Goal: Transaction & Acquisition: Download file/media

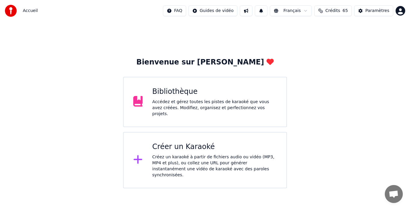
click at [185, 116] on div "Bibliothèque Accédez et gérez toutes les pistes de karaoké que vous avez créées…" at bounding box center [205, 102] width 164 height 50
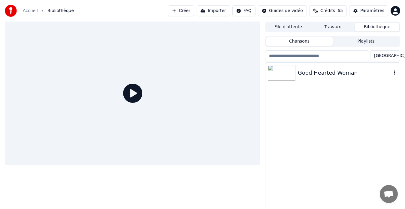
click at [320, 71] on div "Good Hearted Woman" at bounding box center [345, 73] width 94 height 8
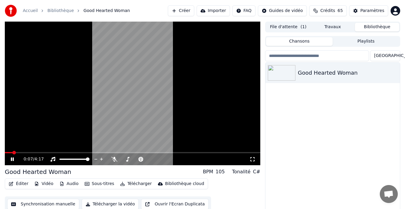
click at [12, 161] on icon at bounding box center [17, 159] width 14 height 5
click at [116, 159] on icon at bounding box center [114, 159] width 6 height 5
click at [129, 160] on div at bounding box center [141, 159] width 48 height 6
click at [125, 159] on span at bounding box center [136, 159] width 30 height 1
click at [125, 159] on span at bounding box center [127, 160] width 4 height 4
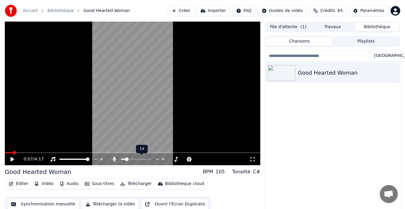
click at [123, 159] on span at bounding box center [123, 159] width 4 height 1
click at [12, 156] on div "0:07 / 4:17" at bounding box center [132, 159] width 251 height 6
click at [12, 158] on icon at bounding box center [13, 159] width 4 height 4
click at [253, 159] on icon at bounding box center [253, 159] width 6 height 5
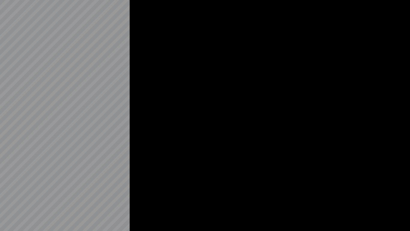
click at [253, 166] on div at bounding box center [205, 115] width 410 height 231
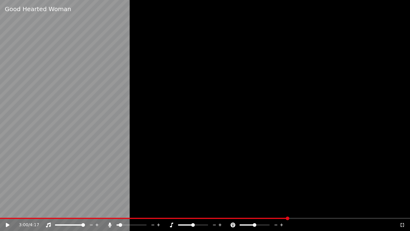
click at [160, 209] on icon at bounding box center [159, 225] width 6 height 6
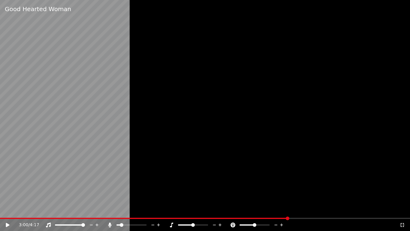
click at [160, 209] on icon at bounding box center [159, 225] width 6 height 6
click at [8, 209] on icon at bounding box center [12, 224] width 14 height 5
click at [157, 209] on icon at bounding box center [159, 225] width 6 height 6
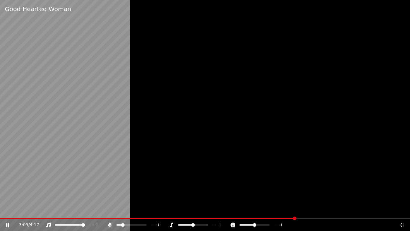
click at [157, 209] on icon at bounding box center [159, 225] width 6 height 6
click at [161, 209] on icon at bounding box center [159, 225] width 6 height 6
drag, startPoint x: 302, startPoint y: 218, endPoint x: 176, endPoint y: 219, distance: 126.1
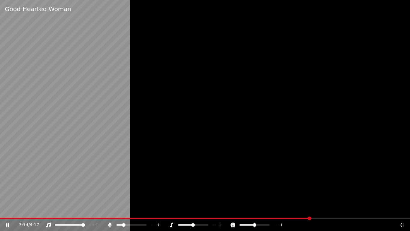
click at [176, 209] on div "3:14 / 4:17" at bounding box center [205, 225] width 410 height 12
click at [222, 209] on icon at bounding box center [220, 225] width 6 height 6
click at [214, 209] on icon at bounding box center [214, 224] width 3 height 1
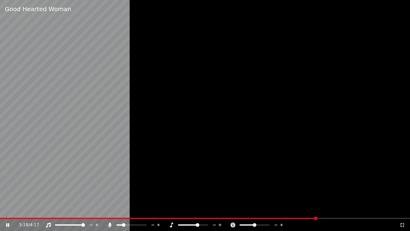
click at [214, 209] on icon at bounding box center [214, 224] width 3 height 1
click at [152, 209] on icon at bounding box center [153, 225] width 6 height 6
click at [181, 138] on div at bounding box center [205, 115] width 410 height 231
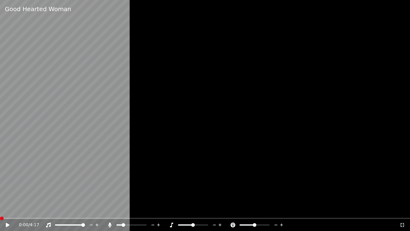
click at [0, 209] on span at bounding box center [2, 218] width 4 height 4
click at [8, 209] on div "0:00 / 4:17" at bounding box center [205, 225] width 410 height 12
click at [7, 209] on icon at bounding box center [8, 225] width 4 height 4
click at [402, 209] on icon at bounding box center [402, 224] width 6 height 5
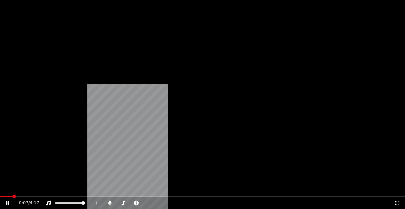
click at [23, 44] on button "Éditer" at bounding box center [18, 40] width 24 height 8
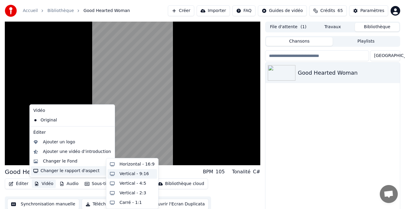
click at [138, 171] on div "Vertical - 9:16" at bounding box center [134, 174] width 29 height 6
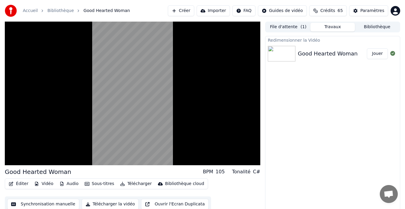
click at [62, 185] on icon "button" at bounding box center [61, 184] width 5 height 4
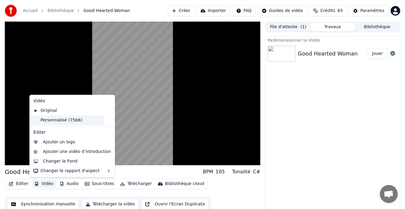
click at [56, 119] on div "Personnalisé (75b6)" at bounding box center [68, 121] width 74 height 10
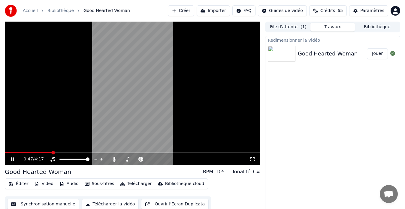
click at [47, 183] on button "Vidéo" at bounding box center [44, 184] width 24 height 8
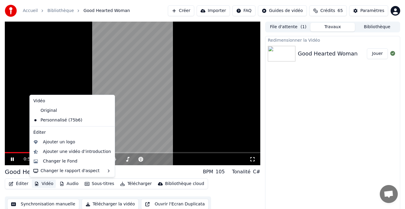
click at [250, 159] on icon at bounding box center [253, 159] width 6 height 5
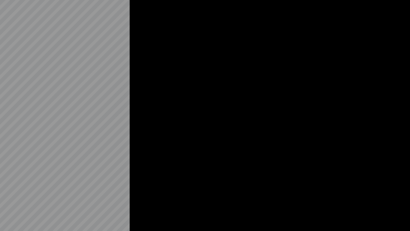
click at [217, 167] on div at bounding box center [205, 115] width 410 height 231
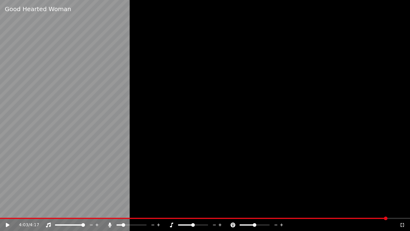
click at [404, 209] on icon at bounding box center [402, 225] width 4 height 4
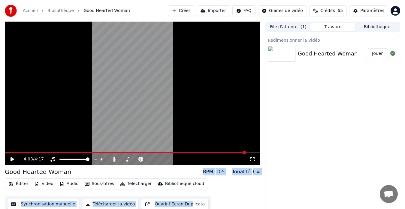
drag, startPoint x: 258, startPoint y: 155, endPoint x: 179, endPoint y: 196, distance: 88.5
click at [179, 196] on div "4:03 / 4:17 Good Hearted Woman BPM 105 Tonalité C# Éditer Vidéo Audio Sous-titr…" at bounding box center [133, 118] width 256 height 192
click at [123, 185] on button "Télécharger" at bounding box center [136, 184] width 36 height 8
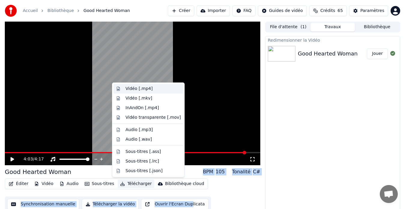
click at [135, 89] on div "Vidéo [.mp4]" at bounding box center [139, 89] width 27 height 6
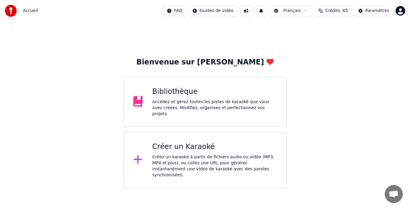
click at [202, 96] on div "Bibliothèque" at bounding box center [214, 92] width 125 height 10
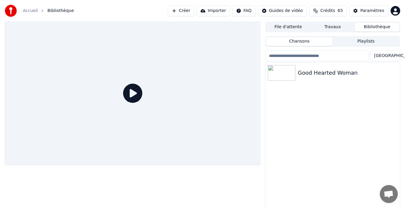
click at [132, 94] on icon at bounding box center [132, 93] width 19 height 19
click at [305, 73] on div "Good Hearted Woman" at bounding box center [345, 73] width 94 height 8
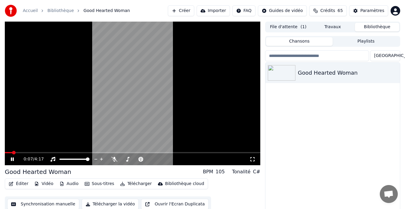
click at [256, 158] on div "0:07 / 4:17" at bounding box center [132, 159] width 251 height 6
click at [256, 158] on div "0:10 / 4:17" at bounding box center [132, 159] width 251 height 6
click at [253, 159] on icon at bounding box center [253, 159] width 6 height 5
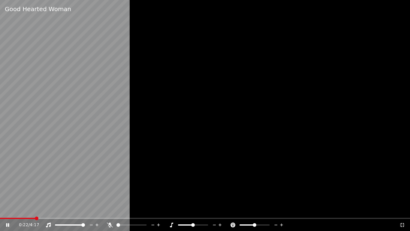
click at [159, 209] on icon at bounding box center [159, 225] width 6 height 6
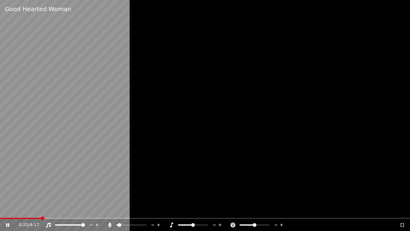
click at [159, 209] on icon at bounding box center [158, 224] width 3 height 3
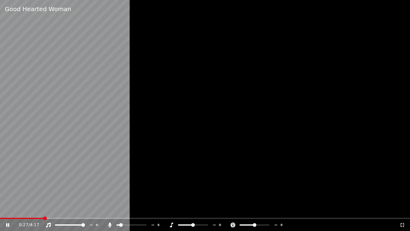
click at [159, 209] on icon at bounding box center [158, 224] width 3 height 3
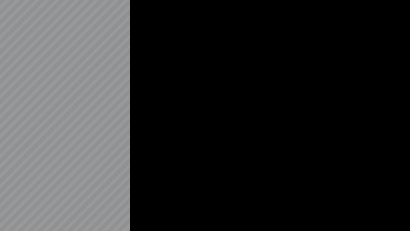
click at [159, 209] on div at bounding box center [205, 115] width 410 height 231
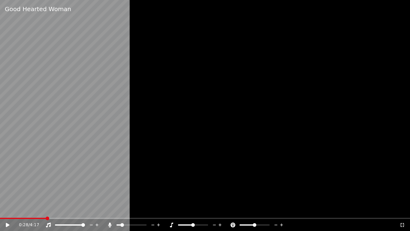
click at [151, 209] on icon at bounding box center [153, 225] width 6 height 6
click at [8, 209] on icon at bounding box center [12, 224] width 14 height 5
click at [153, 209] on icon at bounding box center [153, 225] width 6 height 6
click at [160, 209] on icon at bounding box center [159, 225] width 6 height 6
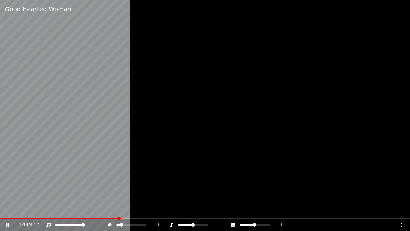
click at [159, 209] on icon at bounding box center [159, 225] width 6 height 6
click at [401, 209] on icon at bounding box center [402, 225] width 4 height 4
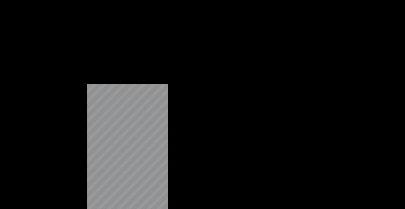
click at [129, 44] on button "Télécharger" at bounding box center [136, 40] width 36 height 8
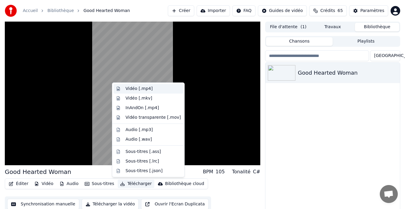
click at [132, 89] on div "Vidéo [.mp4]" at bounding box center [139, 89] width 27 height 6
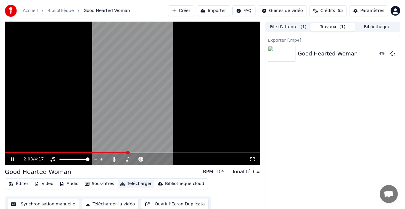
scroll to position [5, 0]
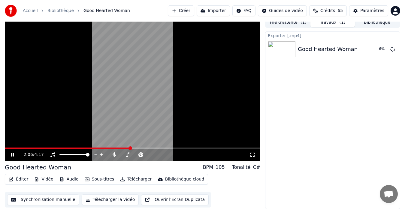
click at [117, 201] on button "Télécharger la vidéo" at bounding box center [110, 200] width 57 height 11
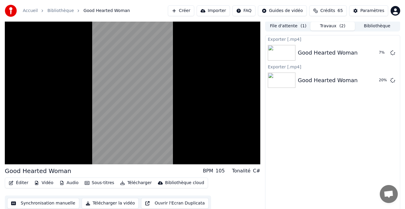
scroll to position [0, 0]
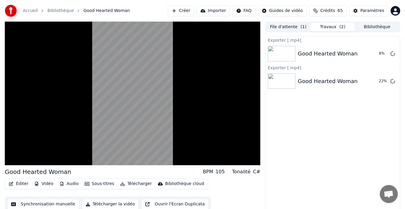
click at [276, 138] on div "Exporter [.mp4] Good Hearted Woman [DEMOGRAPHIC_DATA] % Exporter [.mp4] Good He…" at bounding box center [332, 125] width 135 height 178
